Goal: Task Accomplishment & Management: Use online tool/utility

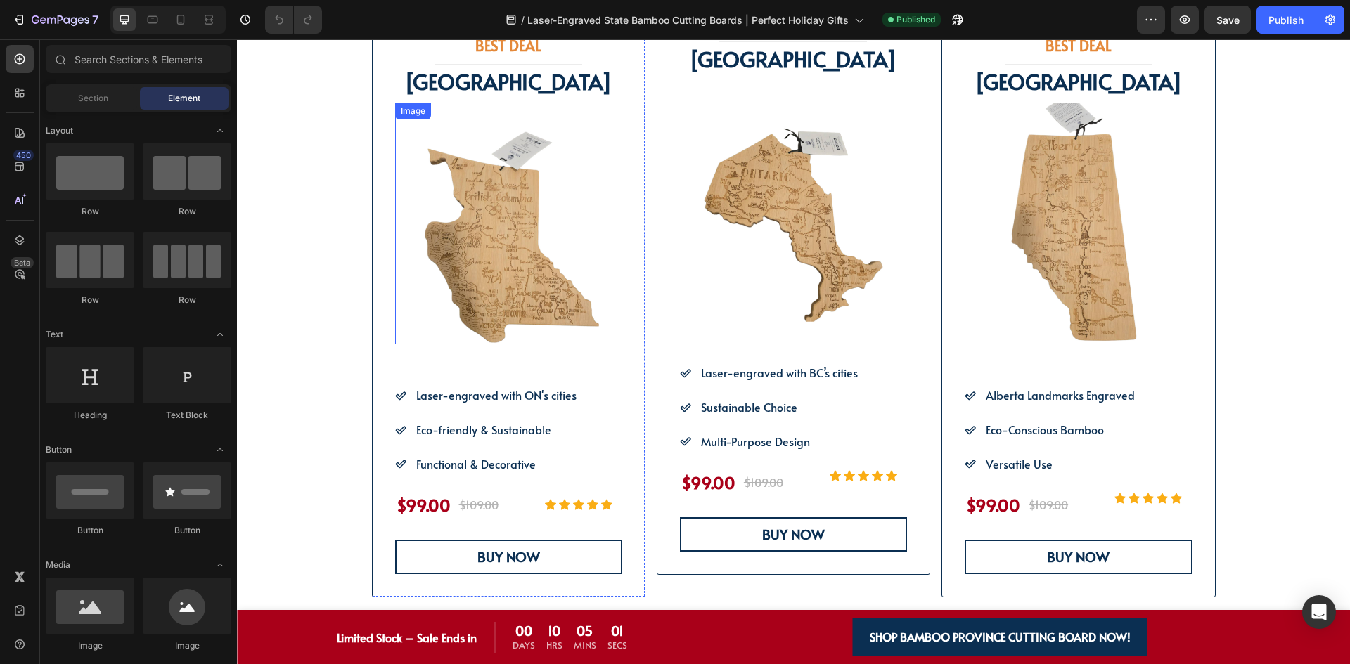
scroll to position [914, 0]
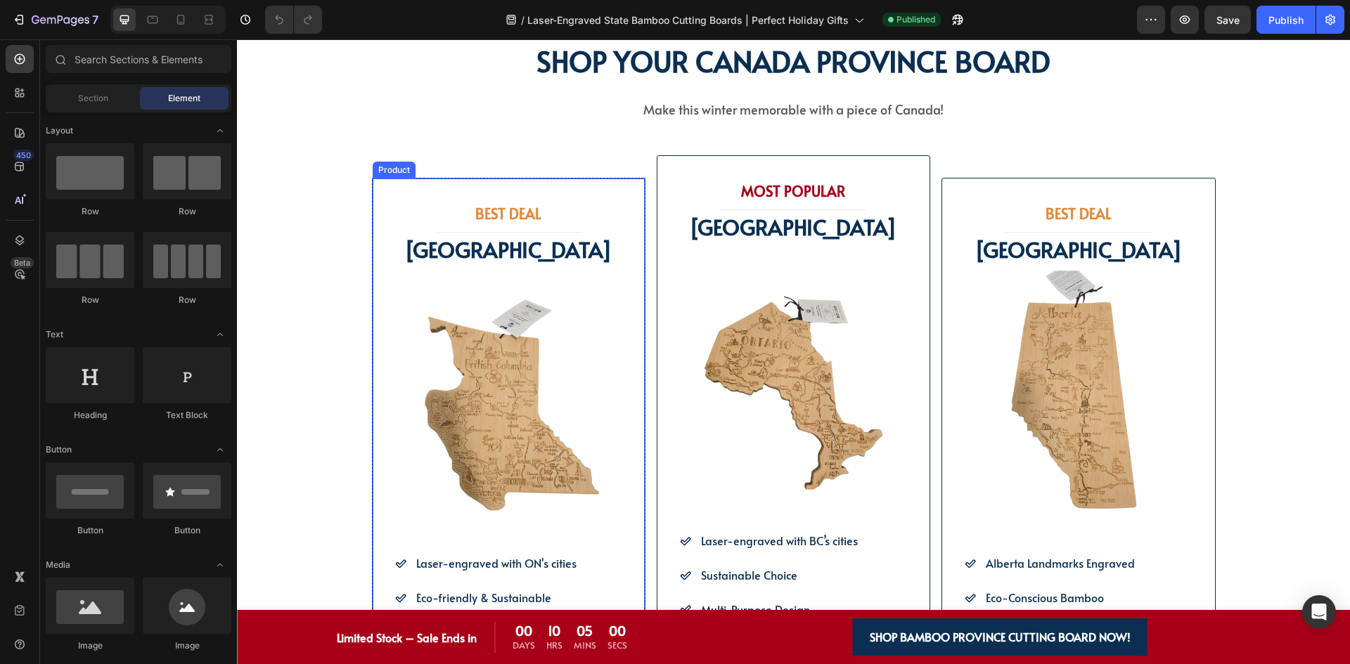
click at [539, 183] on div "BEST DEAL Heading Title Line BRITISH COLUMBIA Text Block Image Icon Laser-engra…" at bounding box center [508, 472] width 273 height 588
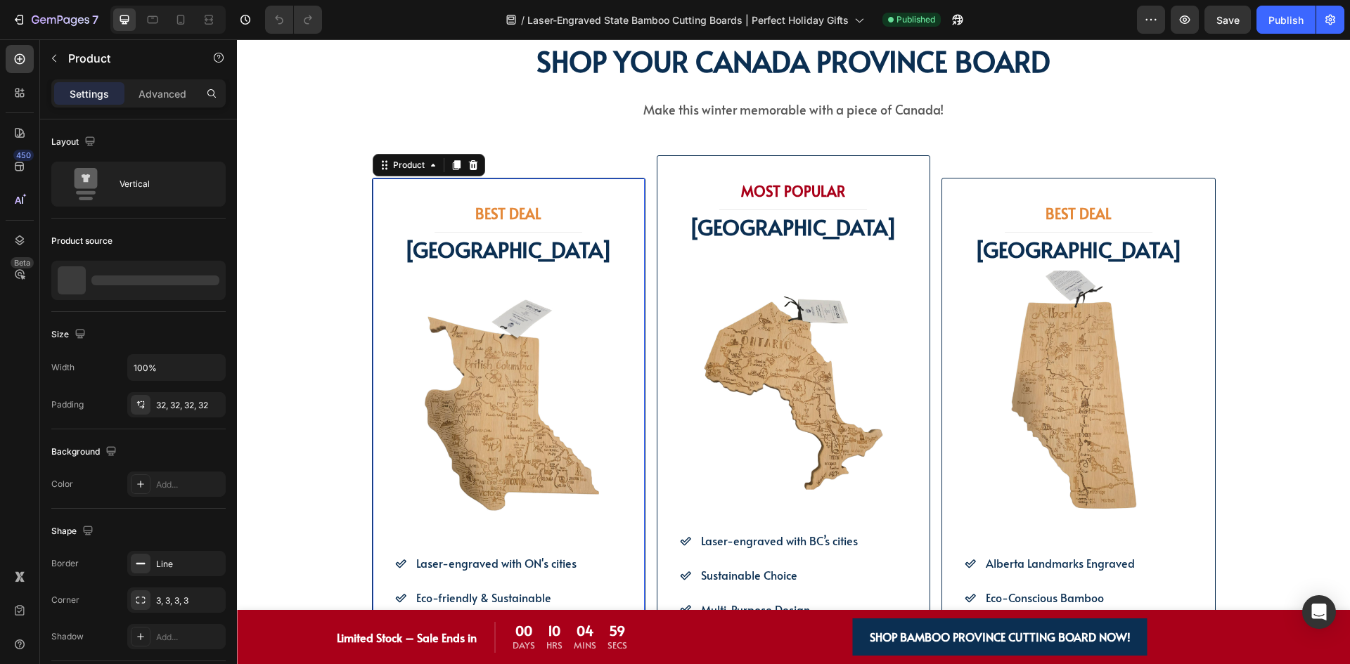
scroll to position [1265, 0]
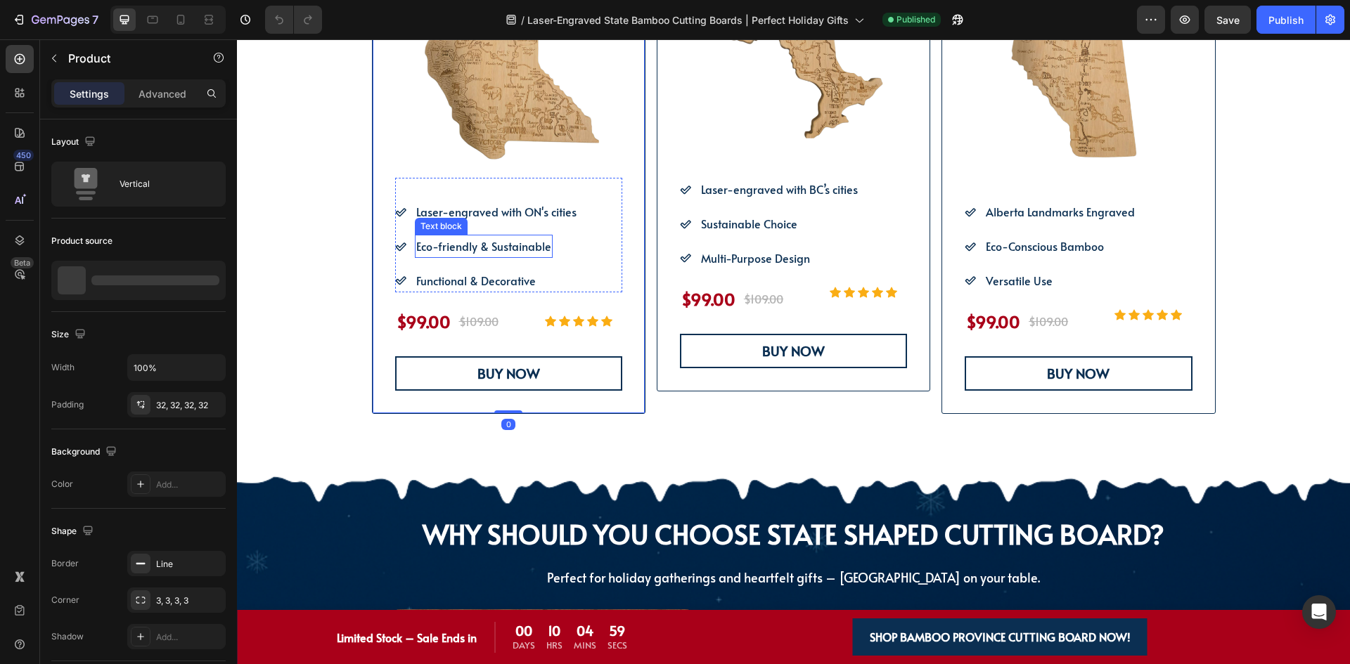
click at [534, 221] on p "Laser-engraved with ON's cities" at bounding box center [496, 212] width 160 height 20
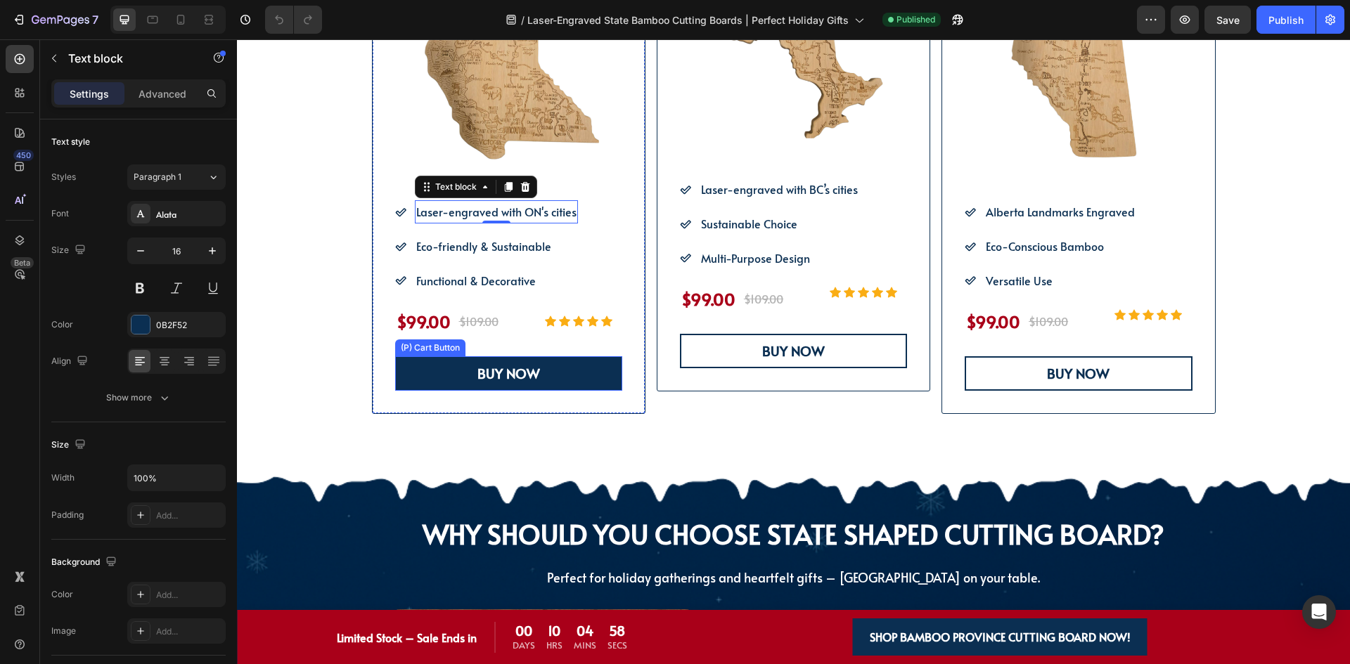
click at [544, 375] on button "BUY NOW" at bounding box center [508, 373] width 227 height 34
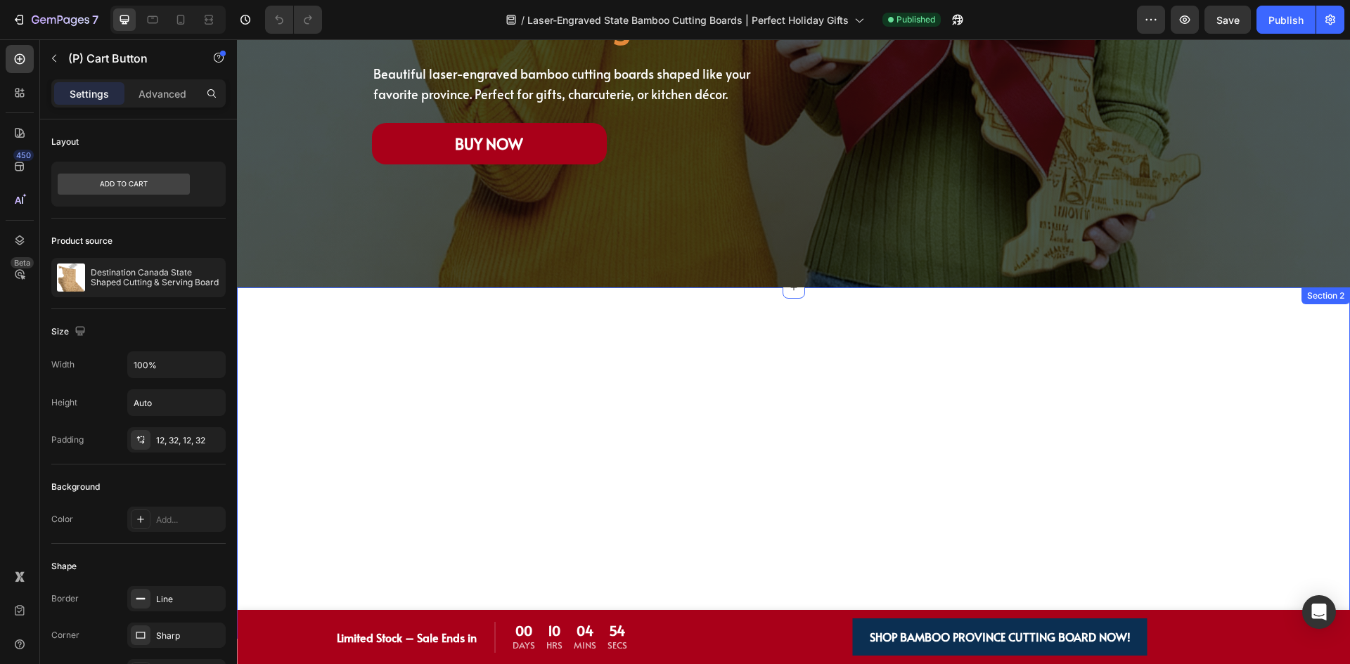
scroll to position [0, 0]
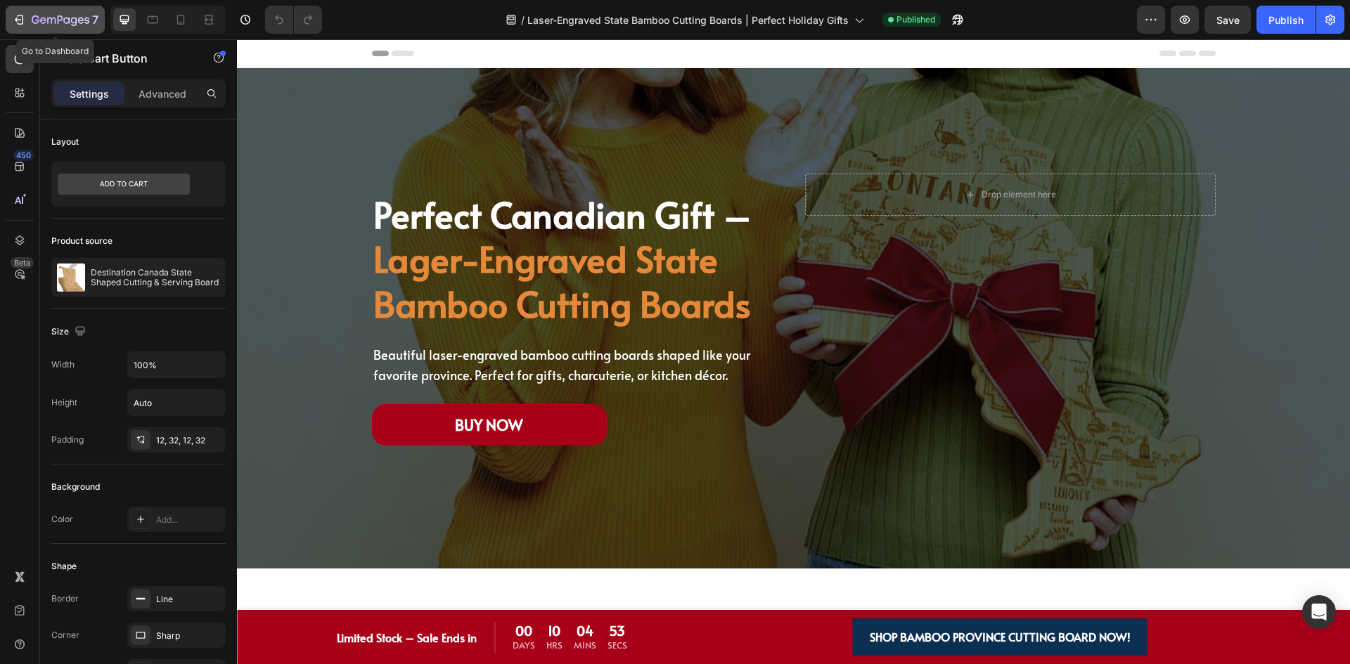
click at [33, 12] on div "7" at bounding box center [65, 19] width 67 height 17
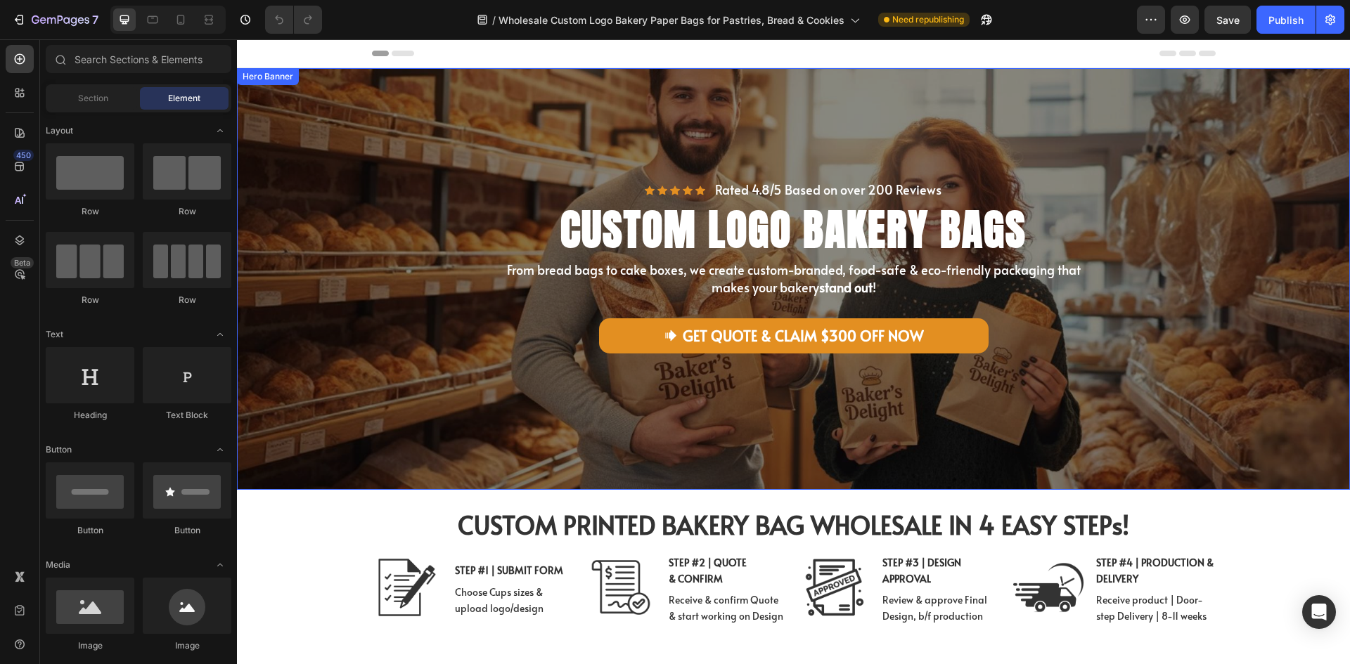
click at [581, 377] on div "Icon Icon Icon Icon Icon Icon List Rated 4.8/5 Based on over 200 Reviews Text B…" at bounding box center [793, 307] width 823 height 249
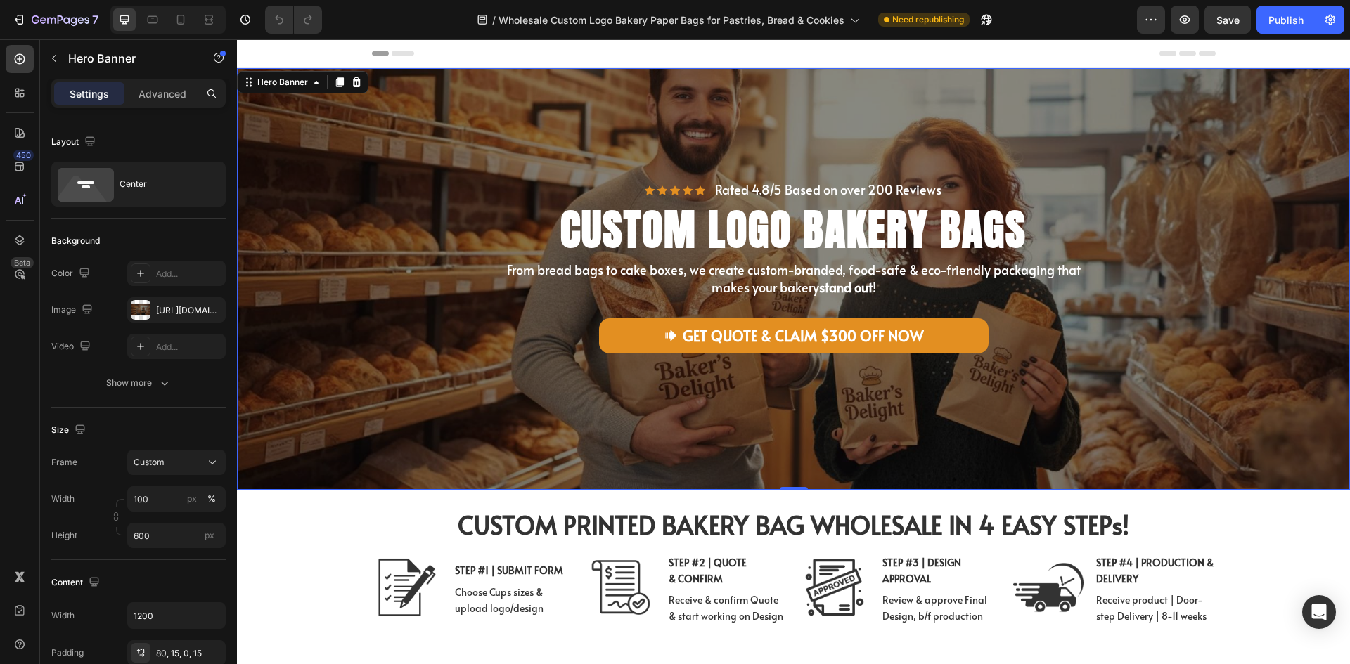
click at [1026, 162] on div "Icon Icon Icon Icon Icon Icon List Rated 4.8/5 Based on over 200 Reviews Text B…" at bounding box center [794, 279] width 844 height 305
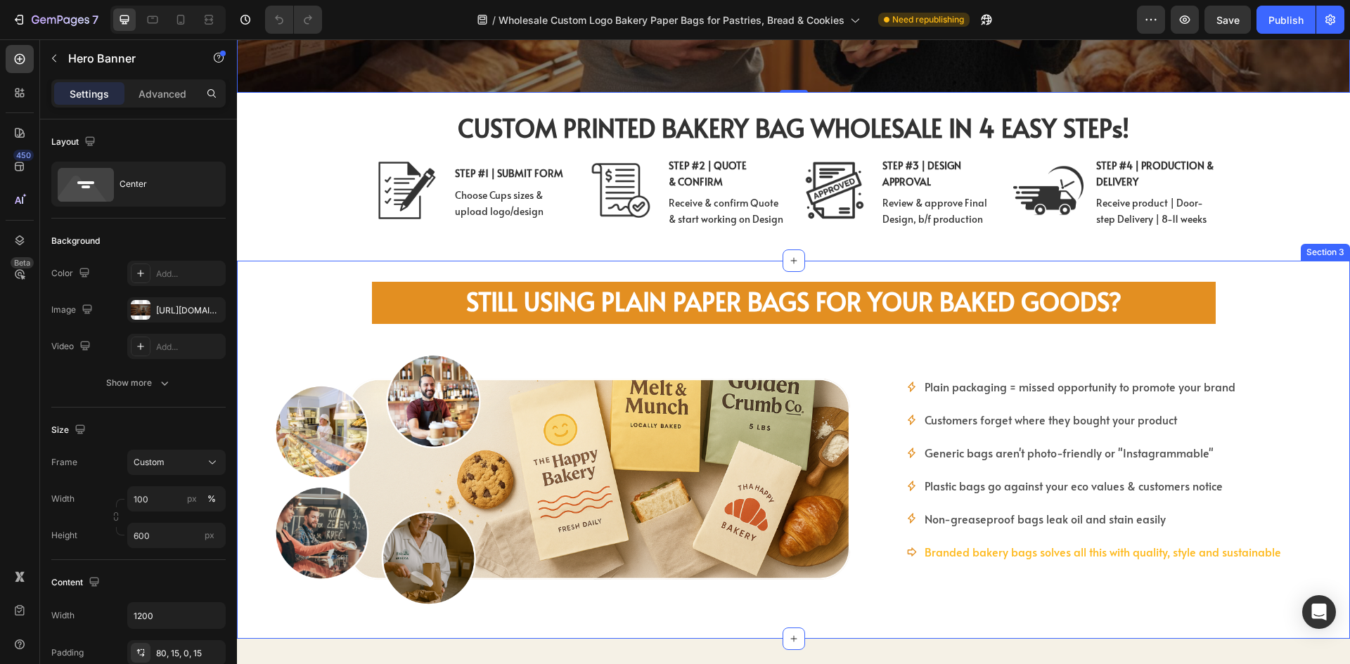
scroll to position [422, 0]
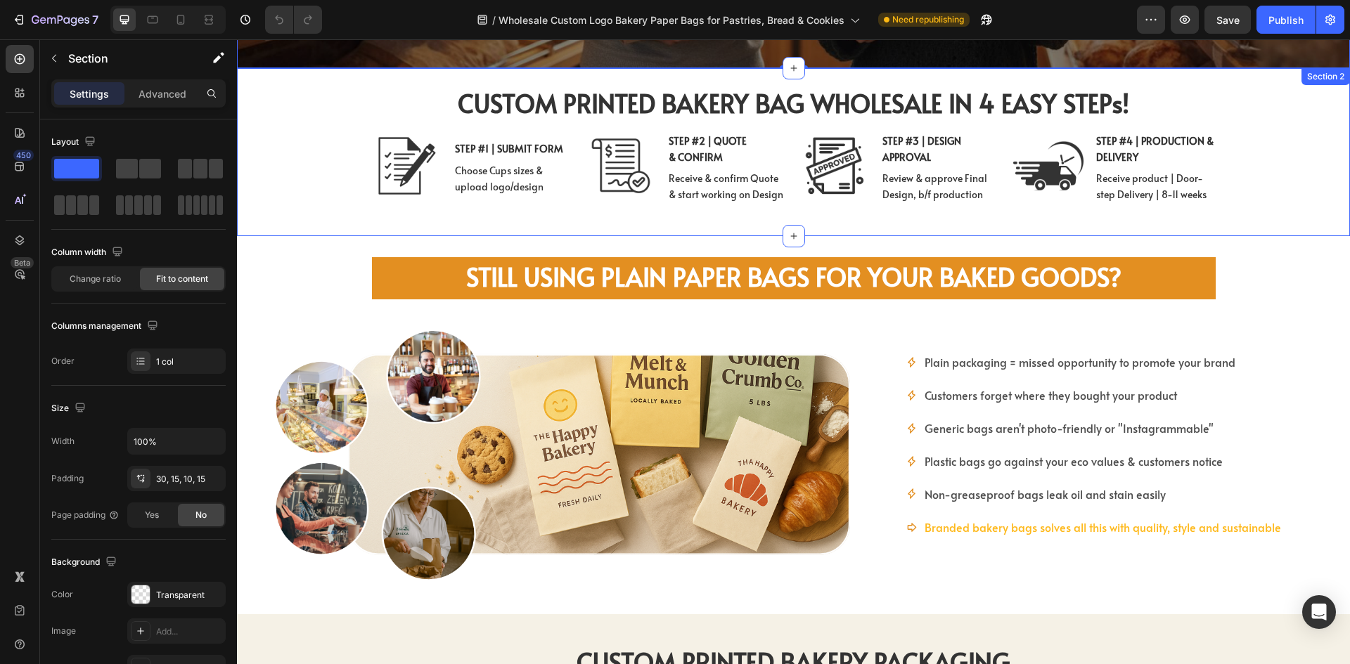
click at [304, 174] on div "CUSTOM PRINTED BAKERY BAG WHOLESALE IN 4 EASY STEPs! Heading CUSTOM BAKERY BAG …" at bounding box center [793, 152] width 1113 height 168
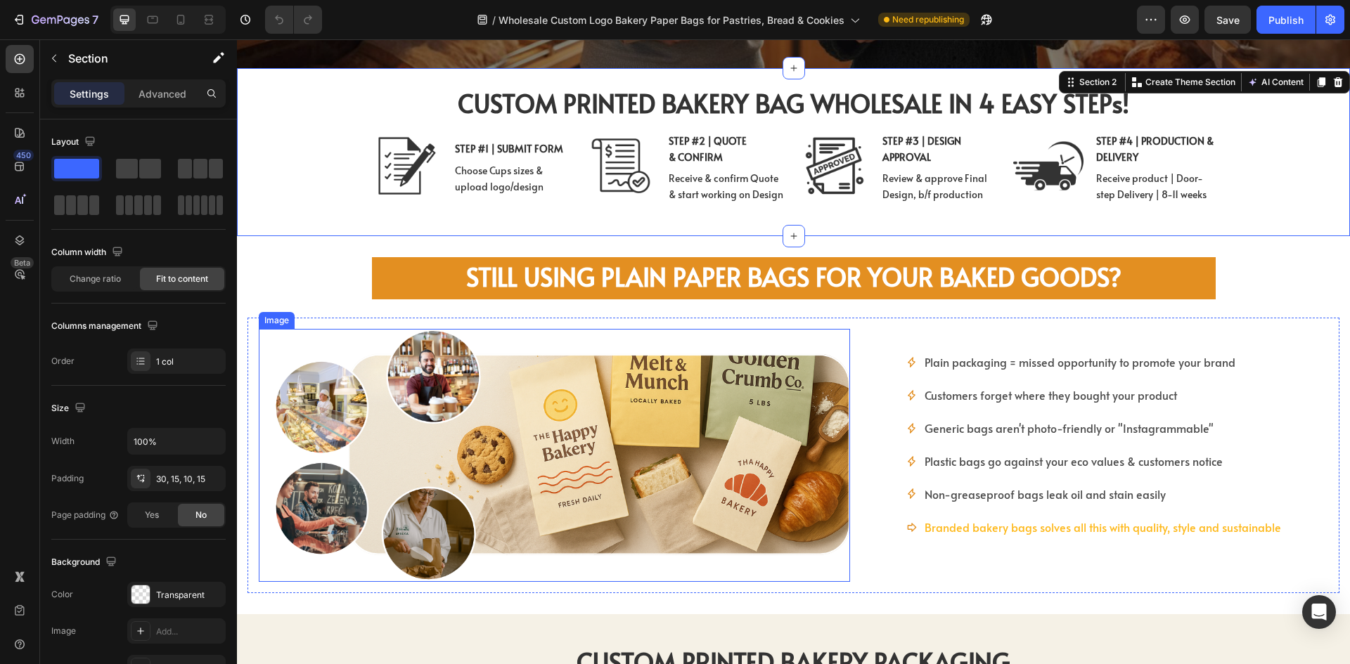
click at [563, 408] on img at bounding box center [554, 455] width 591 height 253
